Goal: Transaction & Acquisition: Purchase product/service

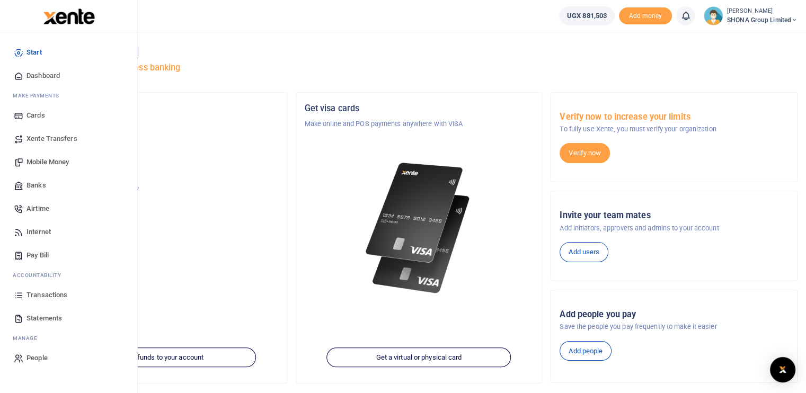
click at [42, 295] on span "Transactions" at bounding box center [46, 295] width 41 height 11
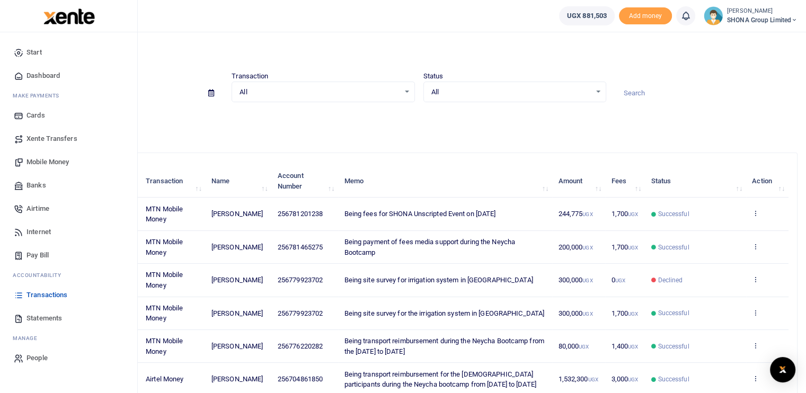
click at [51, 164] on span "Mobile Money" at bounding box center [47, 162] width 42 height 11
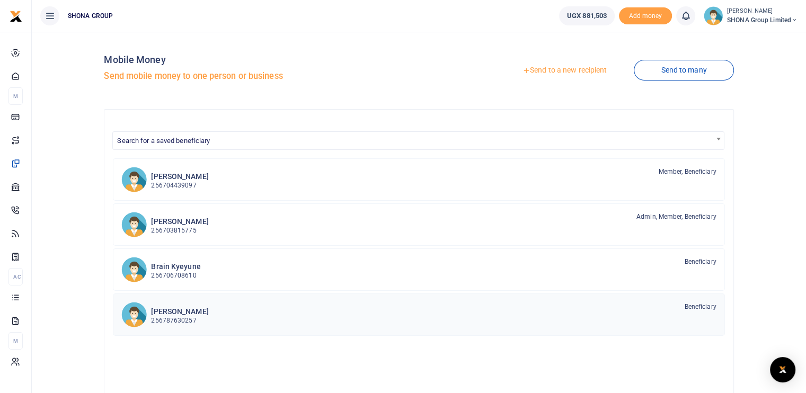
click at [196, 310] on h6 "[PERSON_NAME]" at bounding box center [179, 311] width 57 height 9
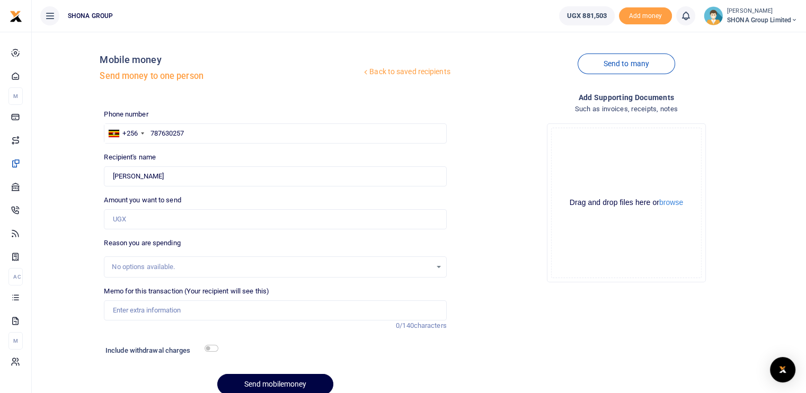
click at [440, 266] on div "No options available." at bounding box center [274, 267] width 341 height 12
click at [362, 72] on icon at bounding box center [365, 71] width 7 height 7
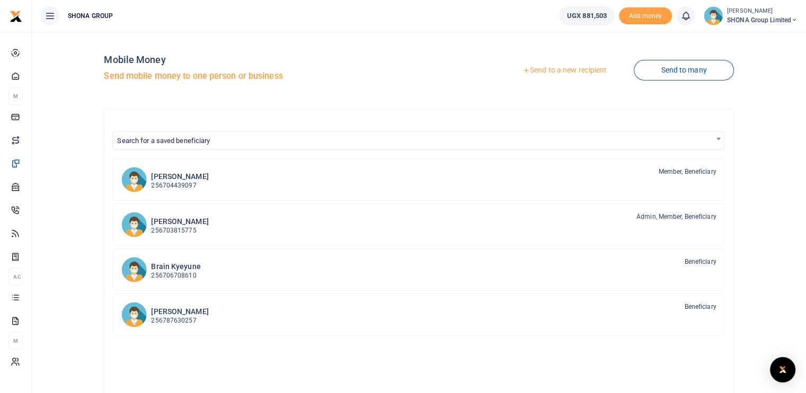
click at [546, 72] on link "Send to a new recipient" at bounding box center [564, 70] width 138 height 19
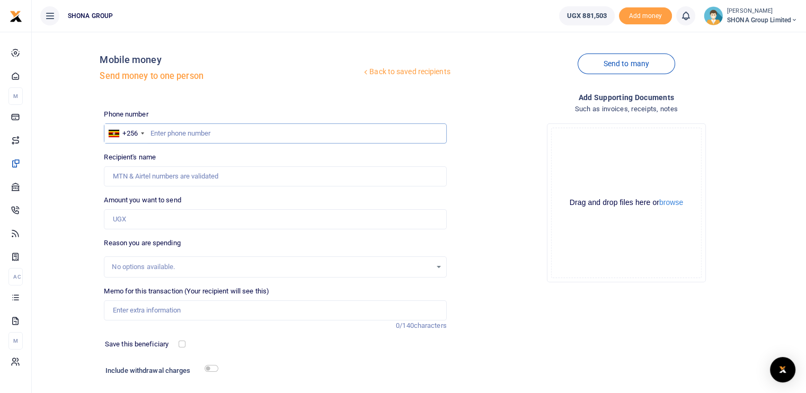
click at [170, 137] on input "text" at bounding box center [275, 133] width 342 height 20
paste input "O778478655"
click at [155, 133] on input "O778478655" at bounding box center [275, 133] width 342 height 20
type input "778478655"
click at [243, 157] on div "Recipient's name Name is required." at bounding box center [275, 169] width 342 height 34
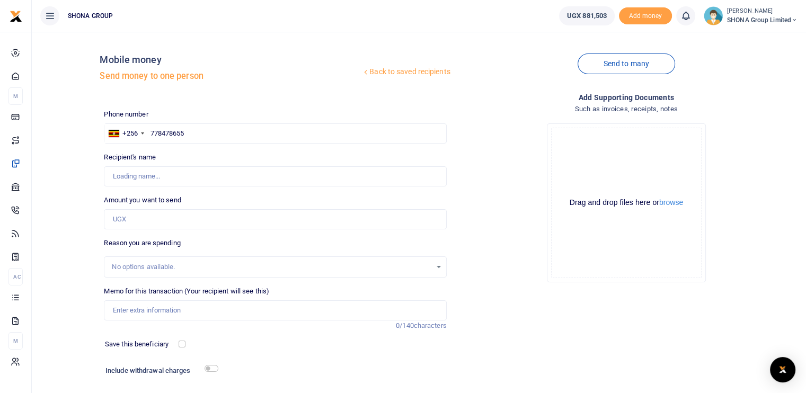
type input "Christine Nabirinzi"
click at [169, 221] on input "Amount you want to send" at bounding box center [275, 219] width 342 height 20
paste input "363,500.00"
type input "363,500"
click at [156, 265] on div "No options available." at bounding box center [271, 267] width 319 height 11
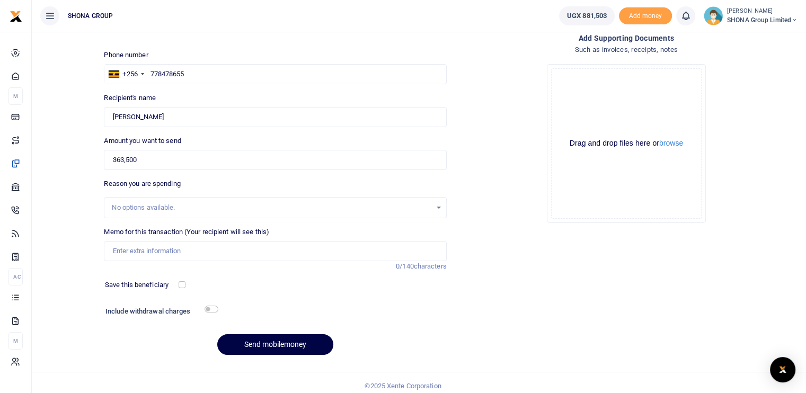
scroll to position [65, 0]
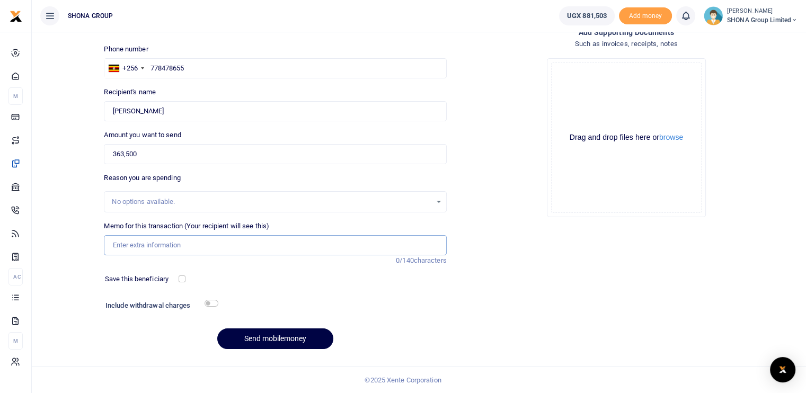
click at [135, 243] on input "Memo for this transaction (Your recipient will see this)" at bounding box center [275, 245] width 342 height 20
type input "Being payment for office Kitchen supplies fpr the month of September 2025"
click at [269, 336] on button "Send mobilemoney" at bounding box center [275, 338] width 116 height 21
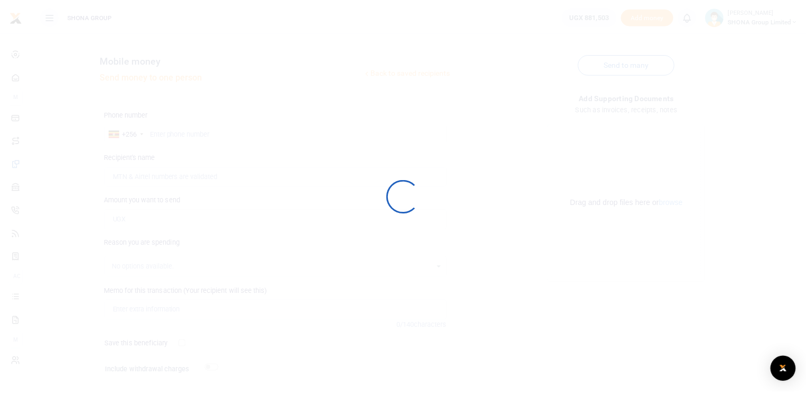
scroll to position [65, 0]
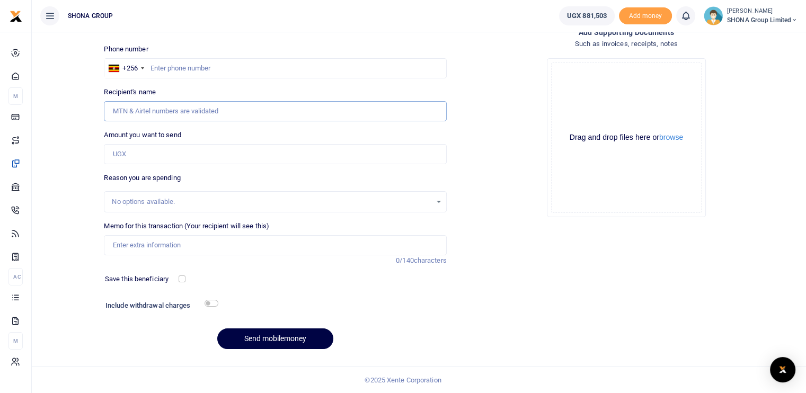
click at [146, 111] on input "Recipient's name" at bounding box center [275, 111] width 342 height 20
click at [194, 65] on input "text" at bounding box center [275, 68] width 342 height 20
paste input "O778478655"
click at [155, 68] on input "O778478655" at bounding box center [275, 68] width 342 height 20
type input "778478655"
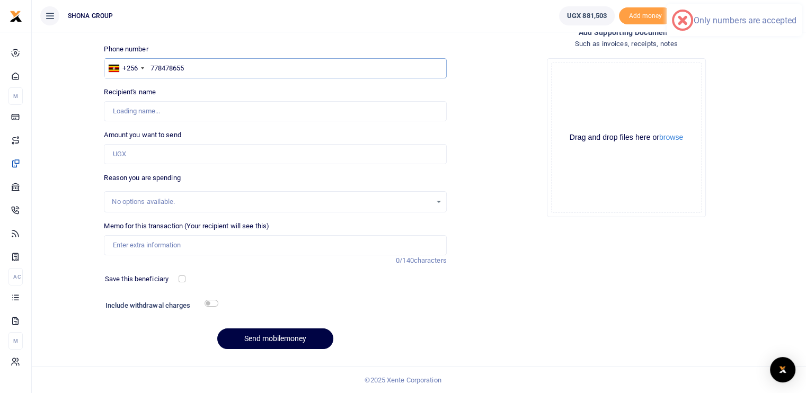
type input "[PERSON_NAME]"
type input "778478655"
click at [750, 164] on div "Drop your files here Drag and drop files here or browse Powered by Uppy" at bounding box center [626, 138] width 342 height 176
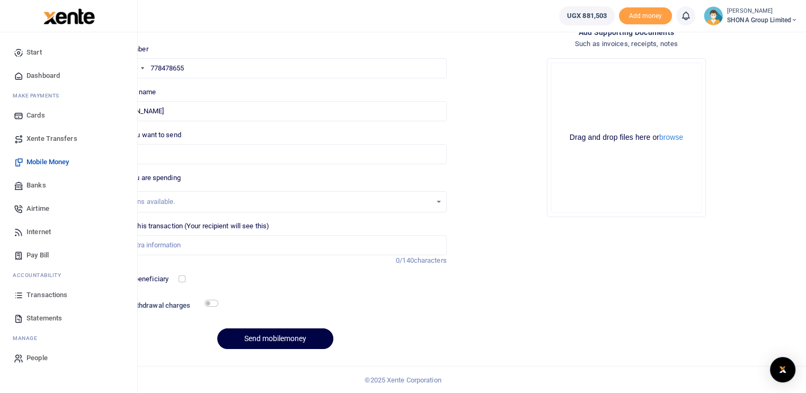
click at [49, 296] on span "Transactions" at bounding box center [46, 295] width 41 height 11
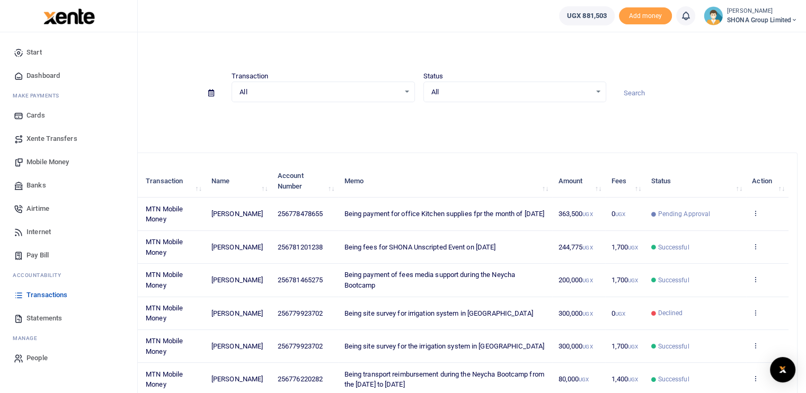
click at [47, 164] on span "Mobile Money" at bounding box center [47, 162] width 42 height 11
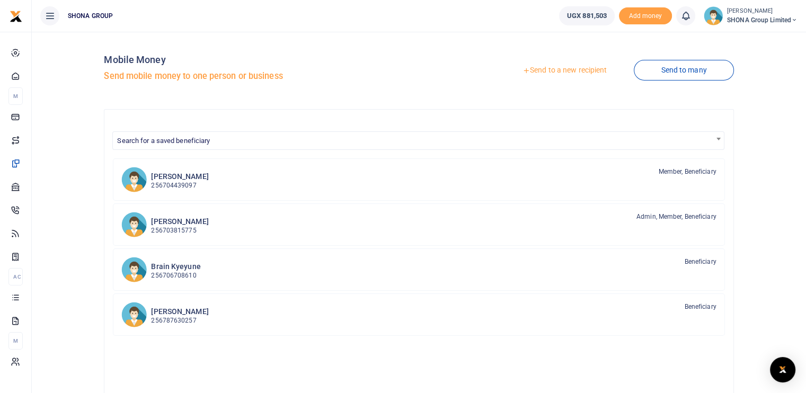
click at [542, 70] on link "Send to a new recipient" at bounding box center [564, 70] width 138 height 19
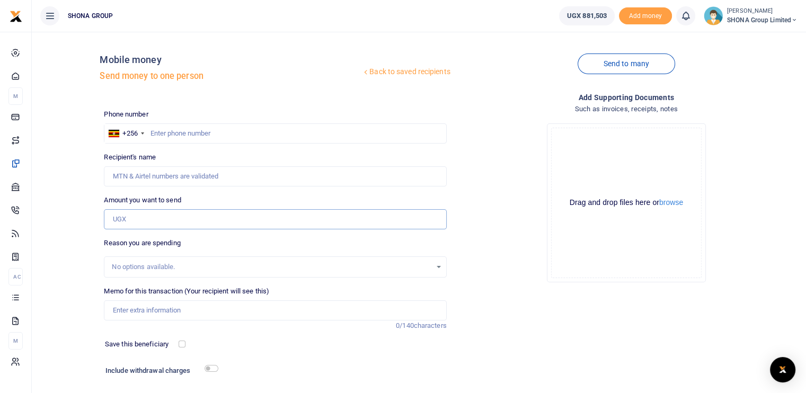
click at [140, 216] on input "Amount you want to send" at bounding box center [275, 219] width 342 height 20
paste input "388,000.00"
type input "388,000"
click at [173, 135] on input "text" at bounding box center [275, 133] width 342 height 20
paste input "O778478655"
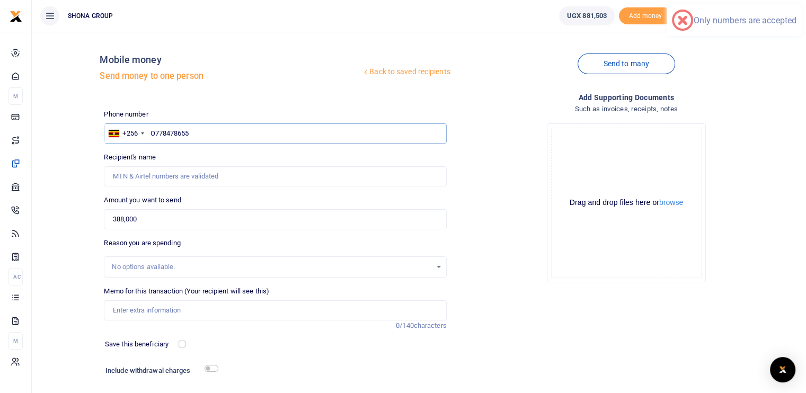
click at [156, 133] on input "O778478655" at bounding box center [275, 133] width 342 height 20
type input "778478655"
type input "[PERSON_NAME]"
type input "778478655"
click at [129, 311] on input "Memo for this transaction (Your recipient will see this)" at bounding box center [275, 310] width 342 height 20
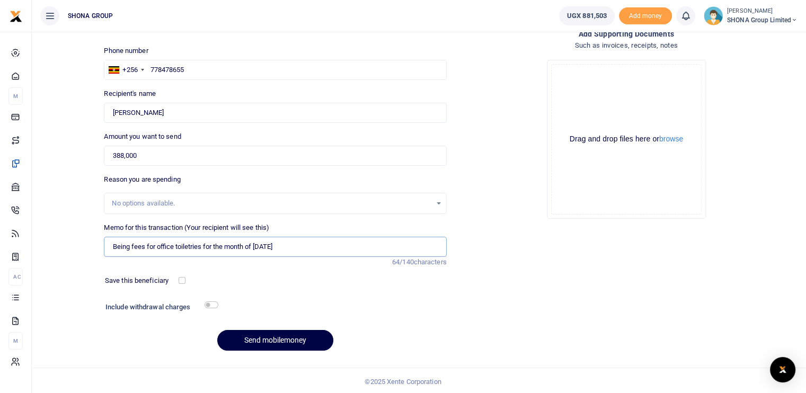
scroll to position [65, 0]
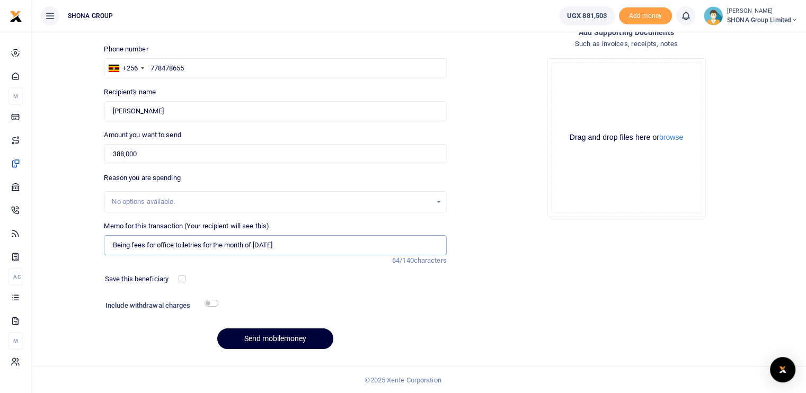
type input "Being fees for office toiletries for the month of [DATE]"
click at [276, 334] on button "Send mobilemoney" at bounding box center [275, 338] width 116 height 21
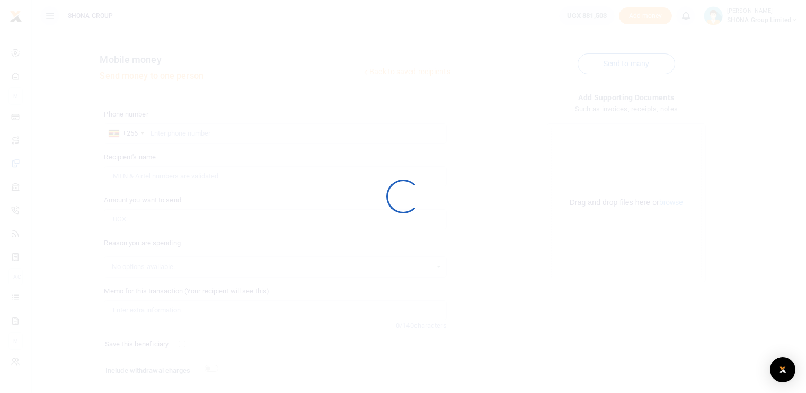
scroll to position [65, 0]
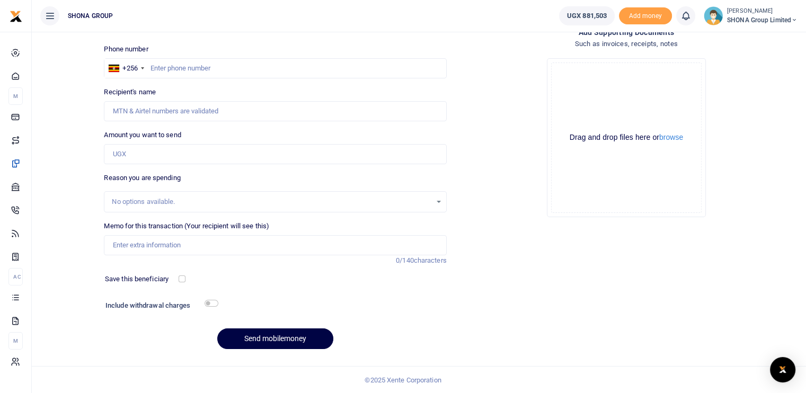
click at [692, 216] on div "Drop your files here Drag and drop files here or browse Powered by Uppy" at bounding box center [626, 138] width 158 height 158
